Goal: Find contact information: Find contact information

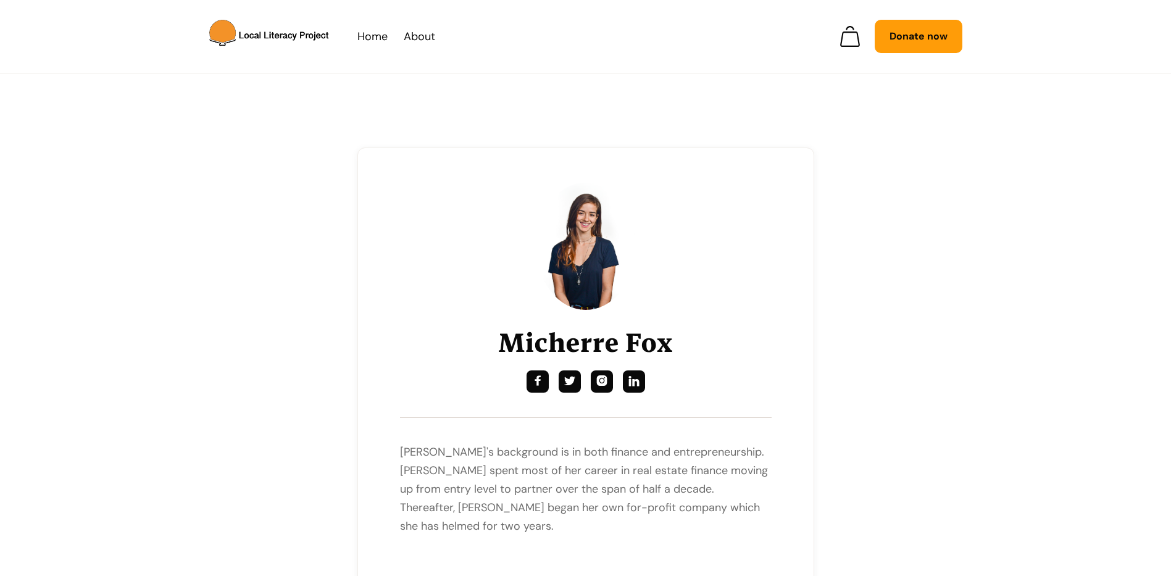
drag, startPoint x: 643, startPoint y: 492, endPoint x: 415, endPoint y: 466, distance: 229.9
click at [415, 466] on p "[PERSON_NAME]'s background is in both finance and entrepreneurship. [PERSON_NAM…" at bounding box center [586, 489] width 372 height 93
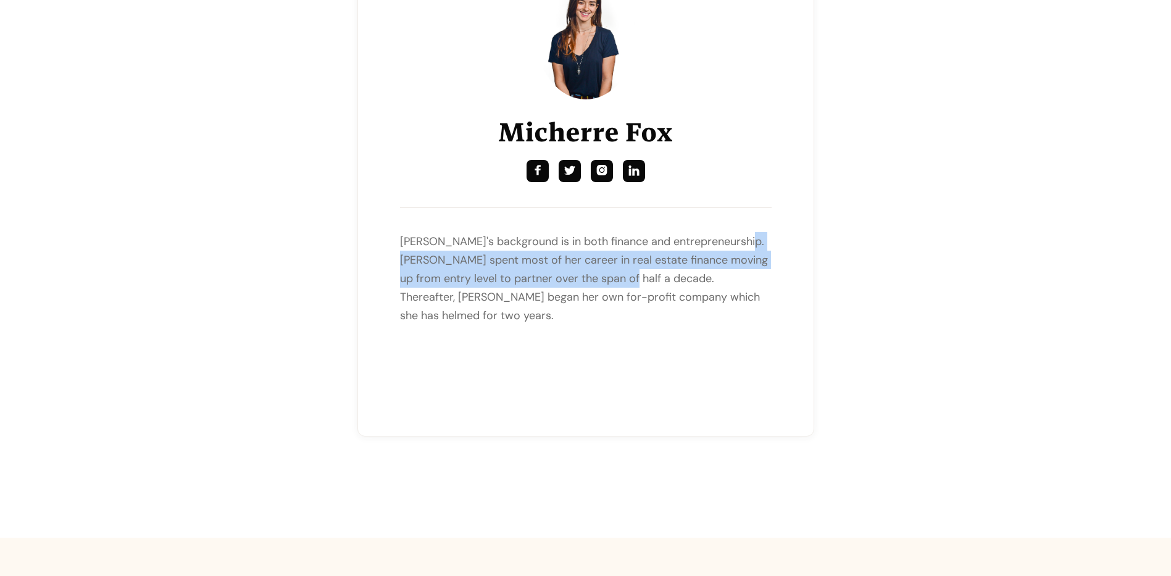
scroll to position [309, 0]
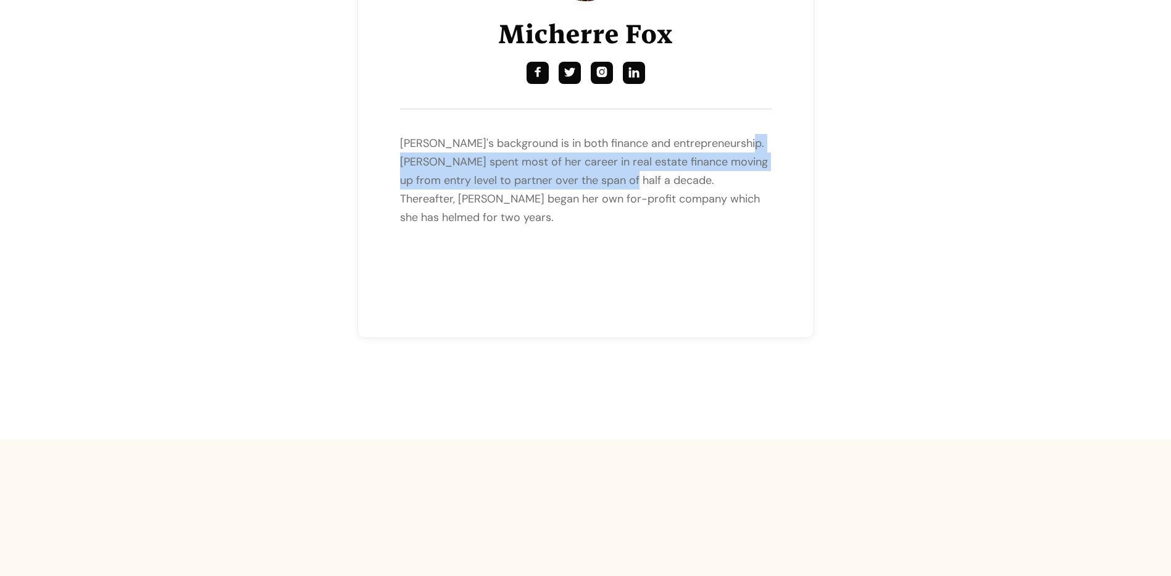
click at [380, 136] on div "Micherre Fox     [PERSON_NAME]'s background is in both finance and entrepre…" at bounding box center [586, 88] width 456 height 498
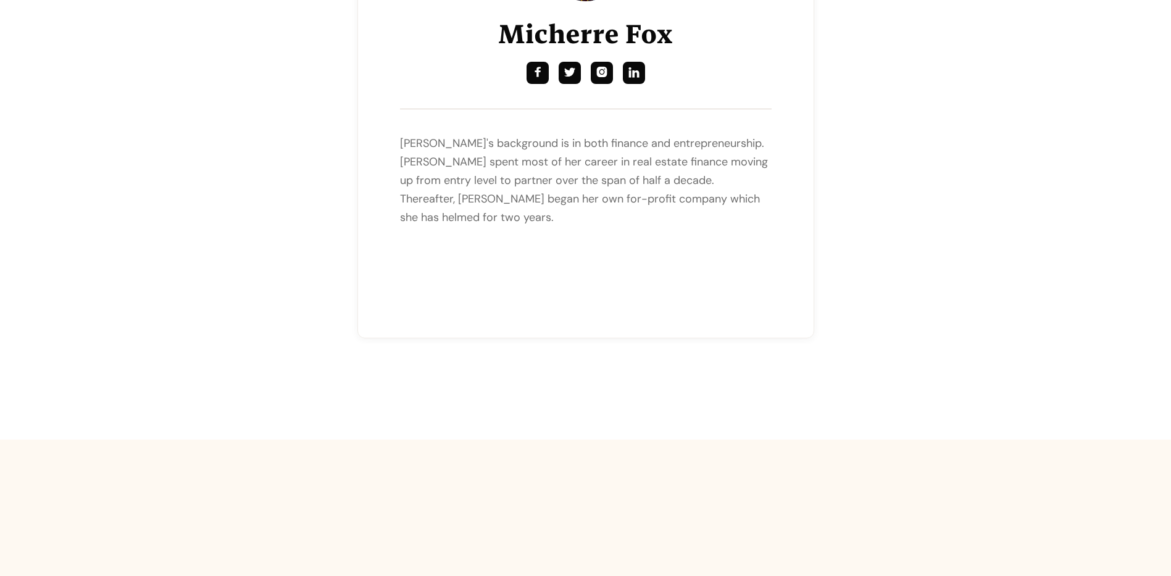
drag, startPoint x: 416, startPoint y: 147, endPoint x: 659, endPoint y: 160, distance: 243.6
click at [659, 160] on p "[PERSON_NAME]'s background is in both finance and entrepreneurship. [PERSON_NAM…" at bounding box center [586, 180] width 372 height 93
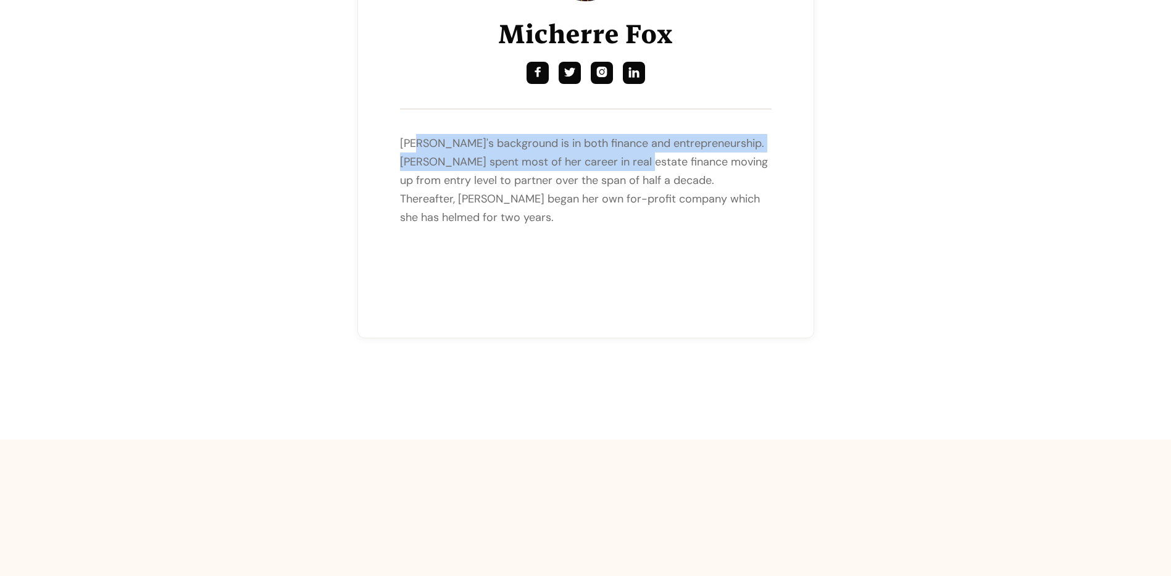
drag, startPoint x: 659, startPoint y: 160, endPoint x: 414, endPoint y: 140, distance: 246.0
click at [411, 139] on p "[PERSON_NAME]'s background is in both finance and entrepreneurship. [PERSON_NAM…" at bounding box center [586, 180] width 372 height 93
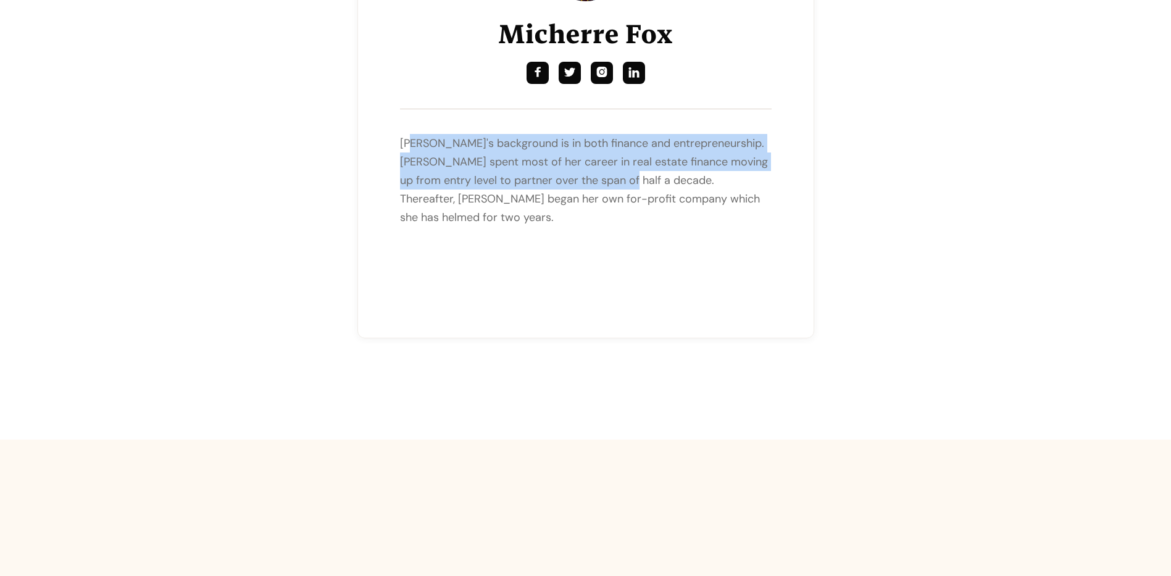
click at [408, 138] on p "[PERSON_NAME]'s background is in both finance and entrepreneurship. [PERSON_NAM…" at bounding box center [586, 180] width 372 height 93
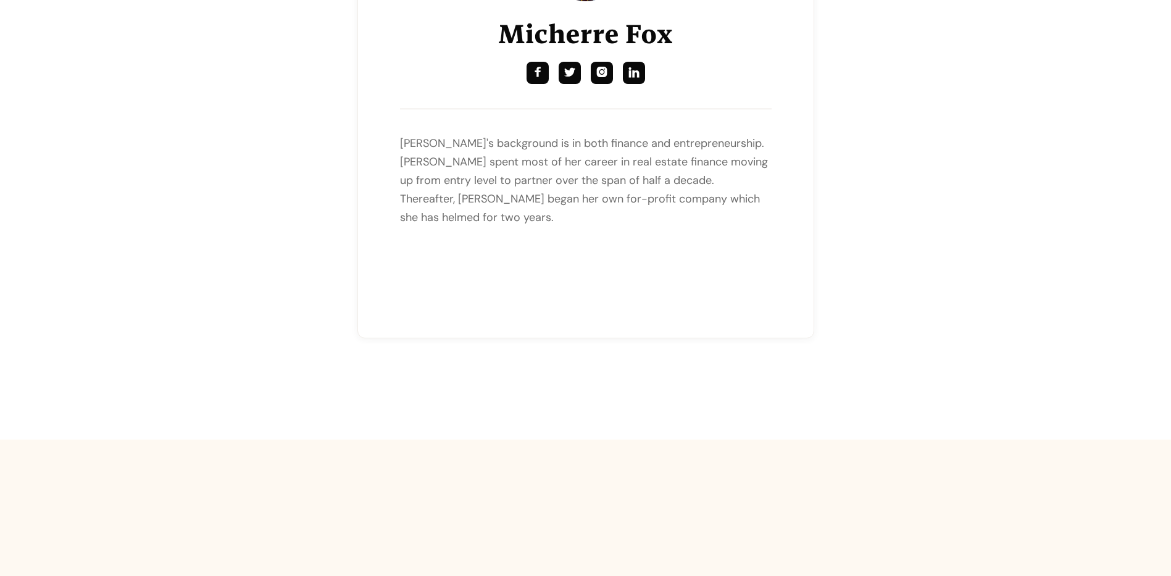
drag, startPoint x: 408, startPoint y: 138, endPoint x: 645, endPoint y: 181, distance: 241.0
click at [645, 181] on p "[PERSON_NAME]'s background is in both finance and entrepreneurship. [PERSON_NAM…" at bounding box center [586, 180] width 372 height 93
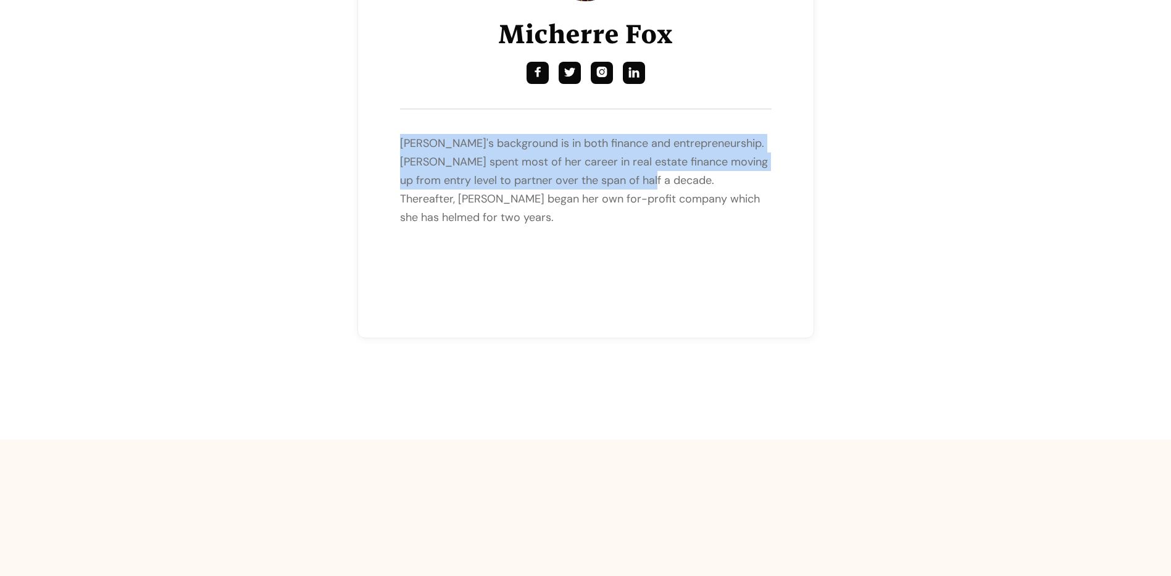
drag, startPoint x: 645, startPoint y: 181, endPoint x: 391, endPoint y: 149, distance: 255.1
click at [391, 149] on div "Micherre Fox     [PERSON_NAME]'s background is in both finance and entrepre…" at bounding box center [586, 88] width 456 height 498
drag, startPoint x: 391, startPoint y: 149, endPoint x: 407, endPoint y: 153, distance: 15.7
click at [407, 153] on p "[PERSON_NAME]'s background is in both finance and entrepreneurship. [PERSON_NAM…" at bounding box center [586, 180] width 372 height 93
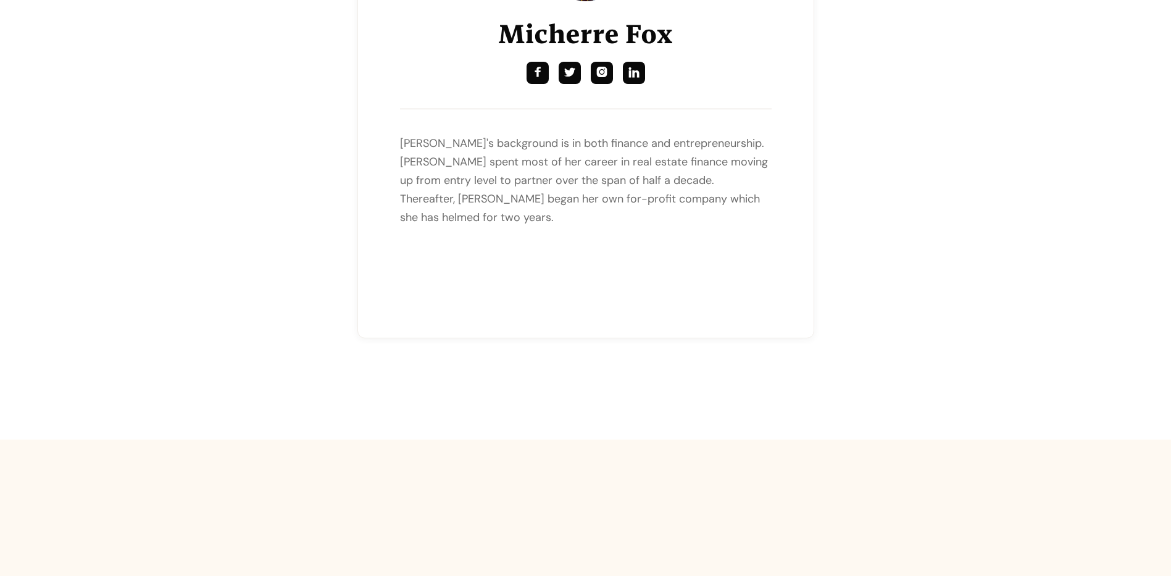
drag, startPoint x: 382, startPoint y: 133, endPoint x: 550, endPoint y: 209, distance: 184.1
click at [553, 211] on div "Micherre Fox     [PERSON_NAME]'s background is in both finance and entrepre…" at bounding box center [586, 88] width 456 height 498
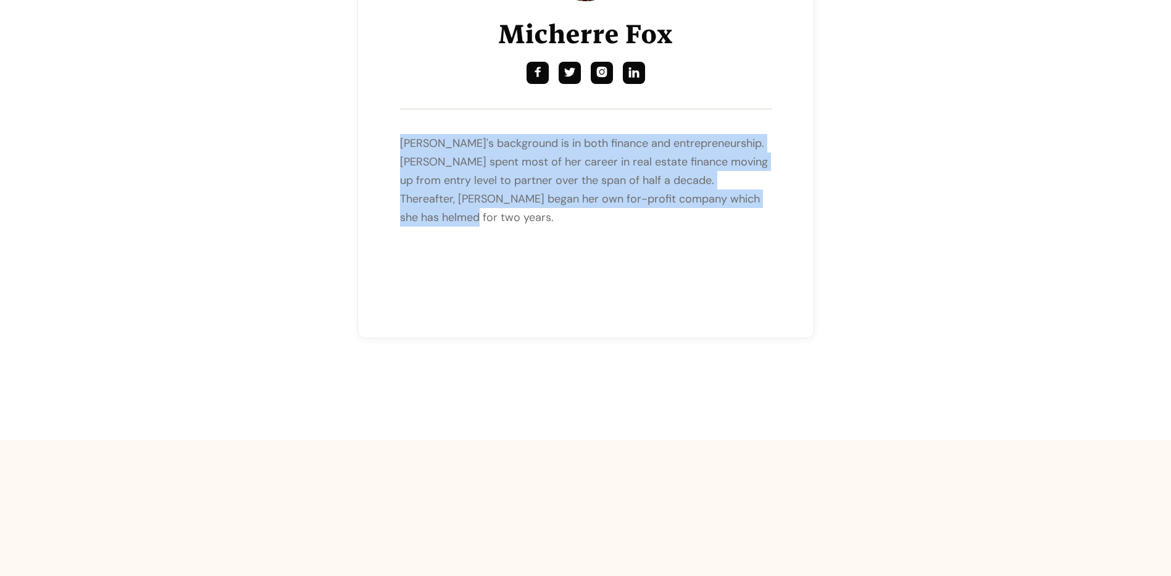
drag, startPoint x: 553, startPoint y: 211, endPoint x: 711, endPoint y: 209, distance: 157.5
click at [711, 209] on p "[PERSON_NAME]'s background is in both finance and entrepreneurship. [PERSON_NAM…" at bounding box center [586, 180] width 372 height 93
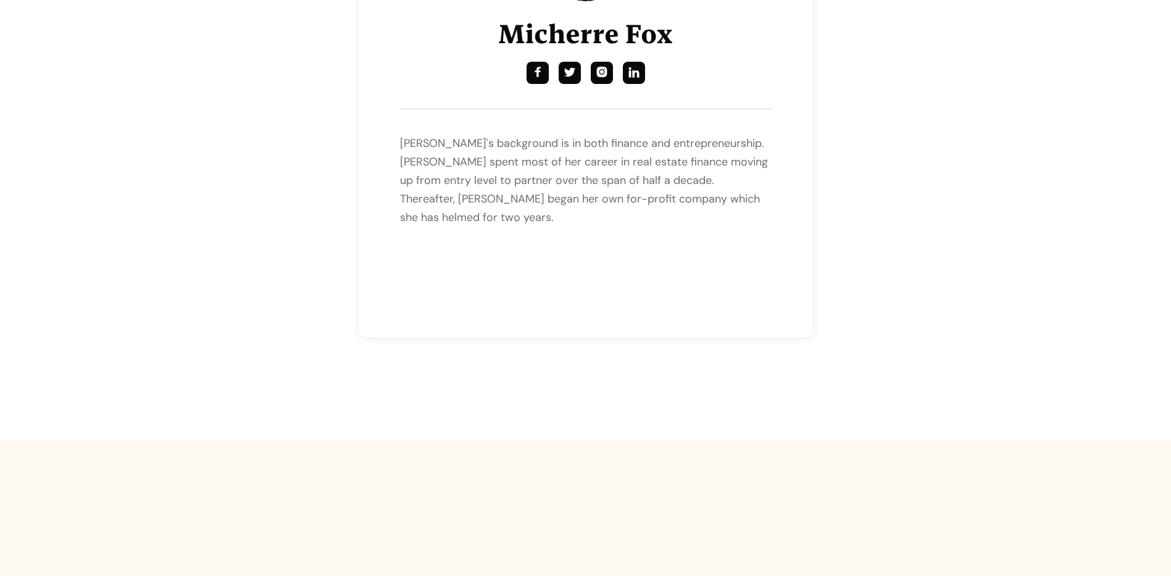
drag, startPoint x: 618, startPoint y: 220, endPoint x: 414, endPoint y: 132, distance: 222.6
click at [414, 132] on div "Micherre Fox     [PERSON_NAME]'s background is in both finance and entrepre…" at bounding box center [586, 86] width 372 height 424
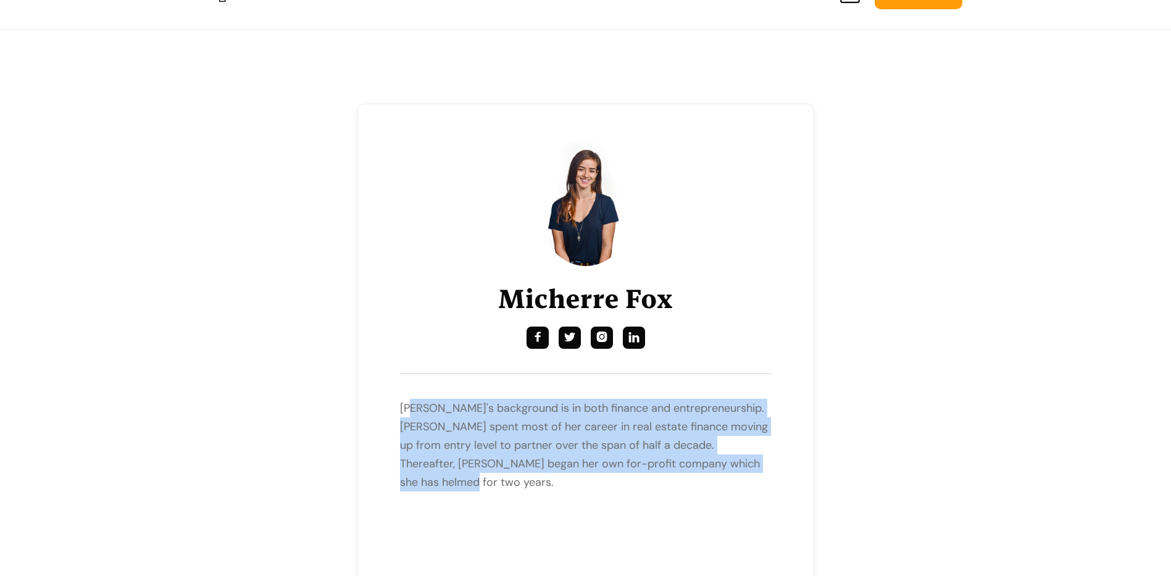
scroll to position [0, 0]
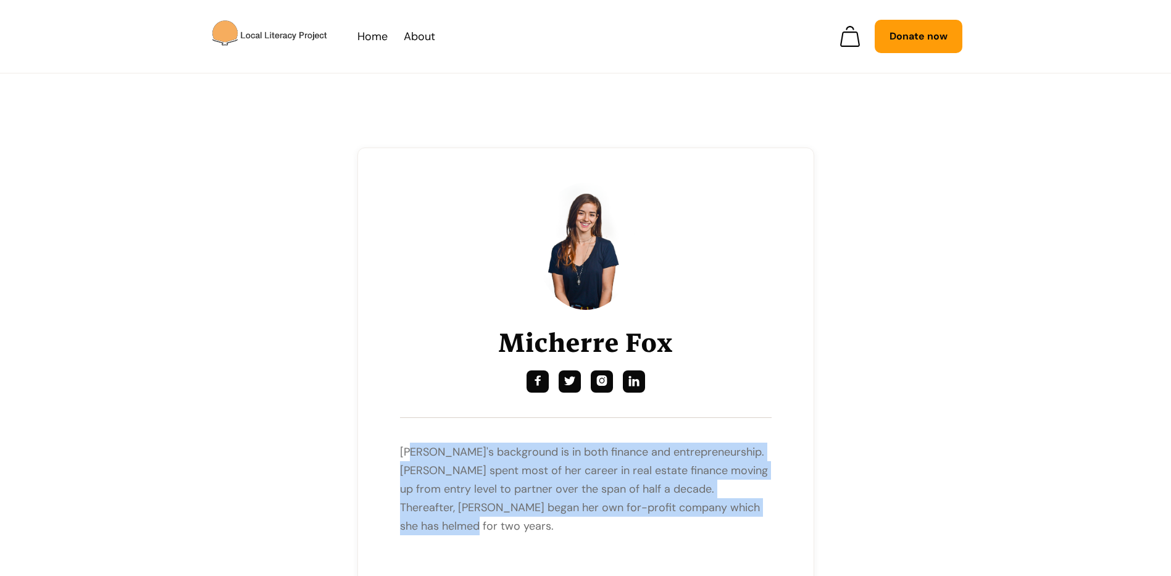
click at [296, 25] on img "home" at bounding box center [271, 36] width 119 height 32
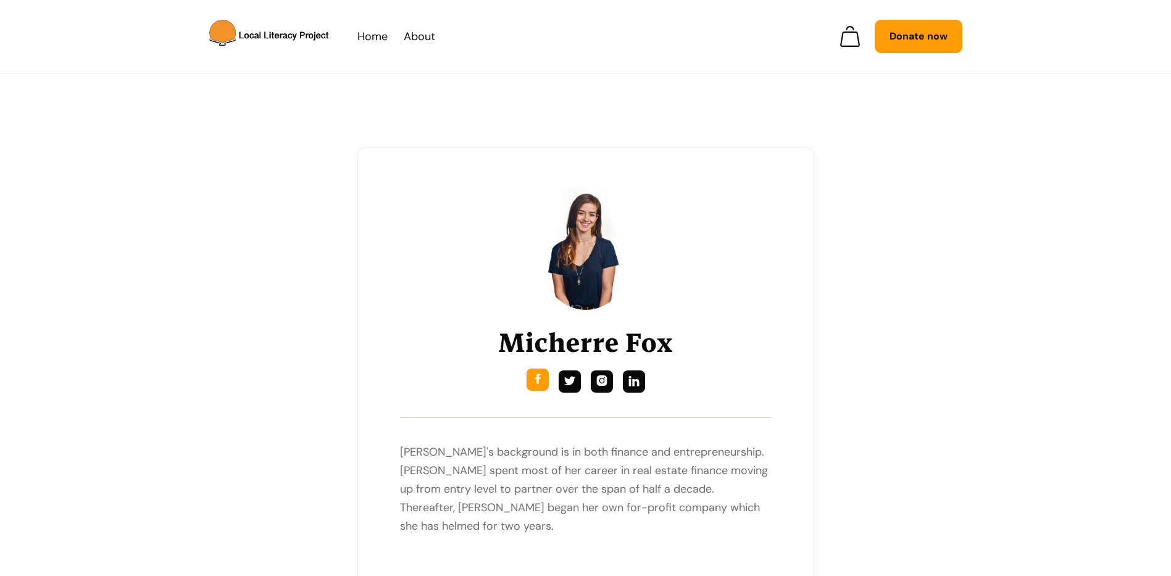
click at [537, 380] on div "" at bounding box center [537, 379] width 11 height 13
